Goal: Transaction & Acquisition: Purchase product/service

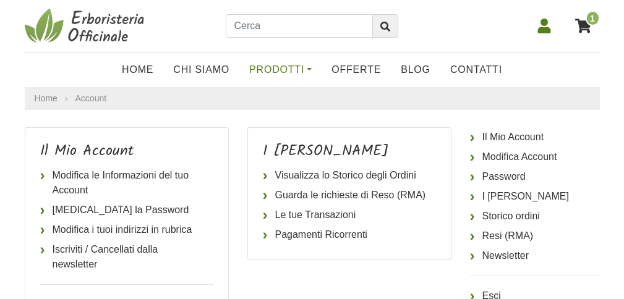
click at [299, 72] on link "Prodotti" at bounding box center [280, 69] width 82 height 25
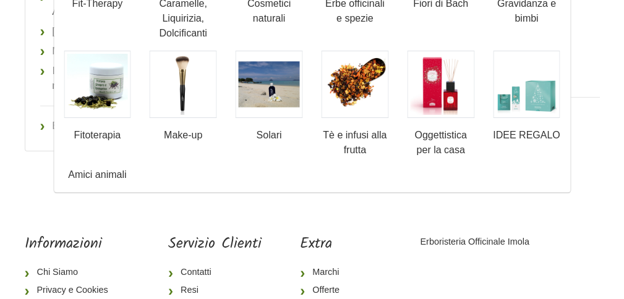
scroll to position [166, 0]
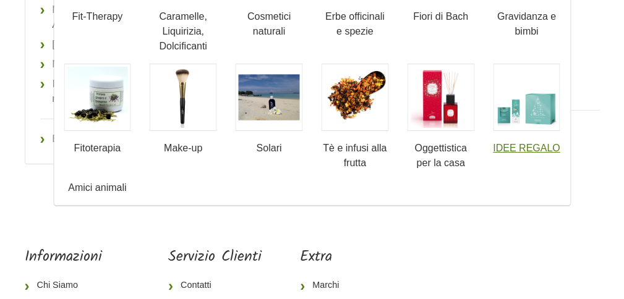
click at [548, 104] on img at bounding box center [526, 97] width 67 height 67
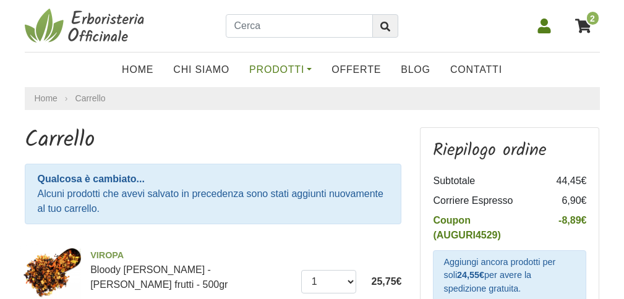
click at [286, 66] on link "Prodotti" at bounding box center [280, 69] width 82 height 25
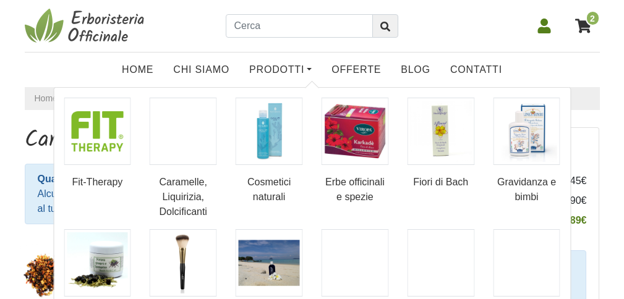
scroll to position [75, 0]
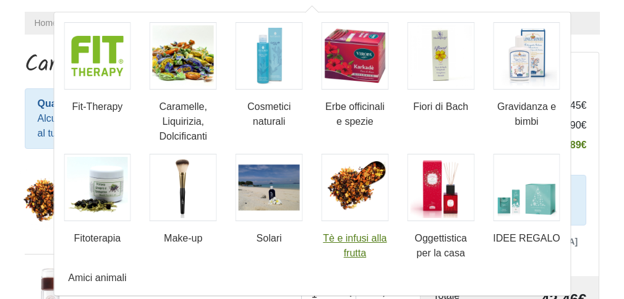
click at [367, 200] on img at bounding box center [354, 187] width 67 height 67
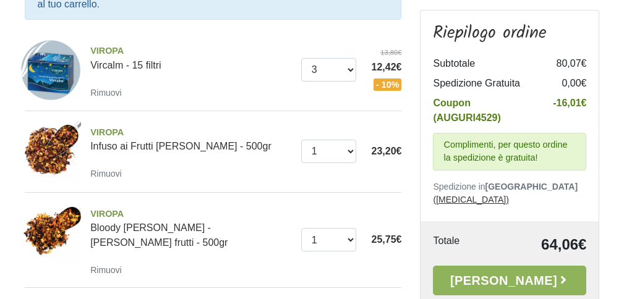
scroll to position [181, 0]
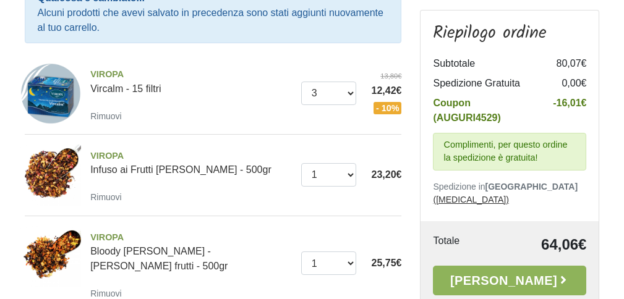
click at [32, 94] on img at bounding box center [50, 93] width 61 height 61
